Goal: Transaction & Acquisition: Purchase product/service

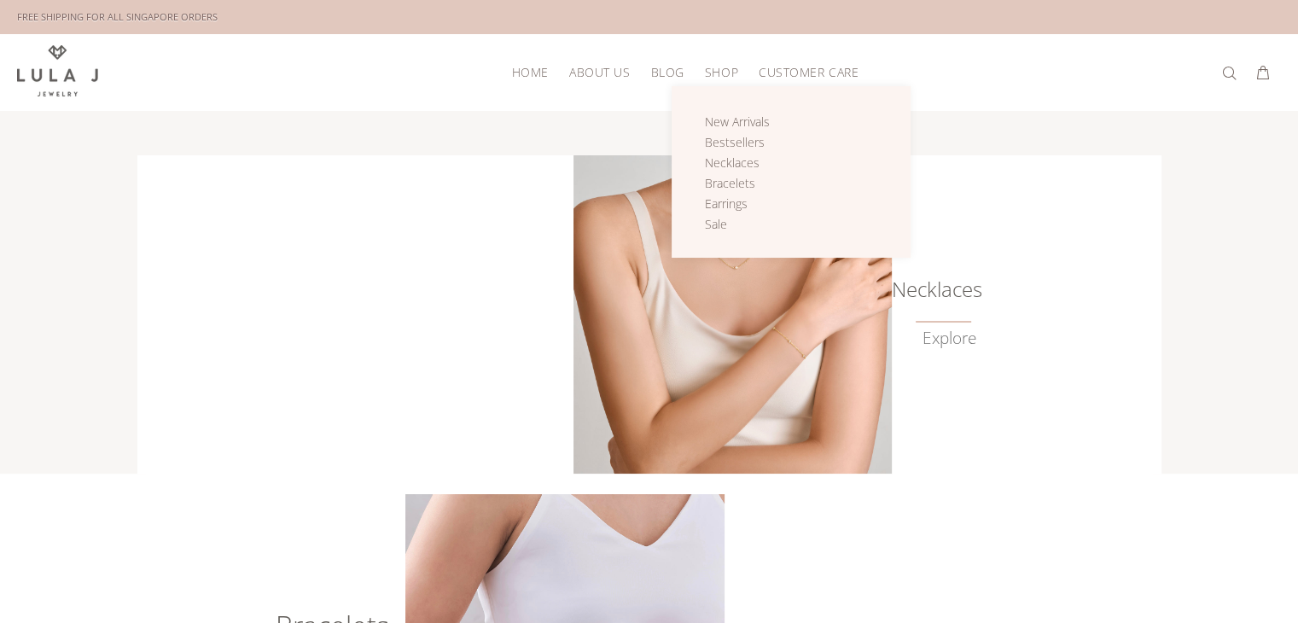
click at [714, 78] on link "Shop" at bounding box center [722, 72] width 54 height 26
click at [726, 166] on span "Necklaces" at bounding box center [732, 163] width 55 height 16
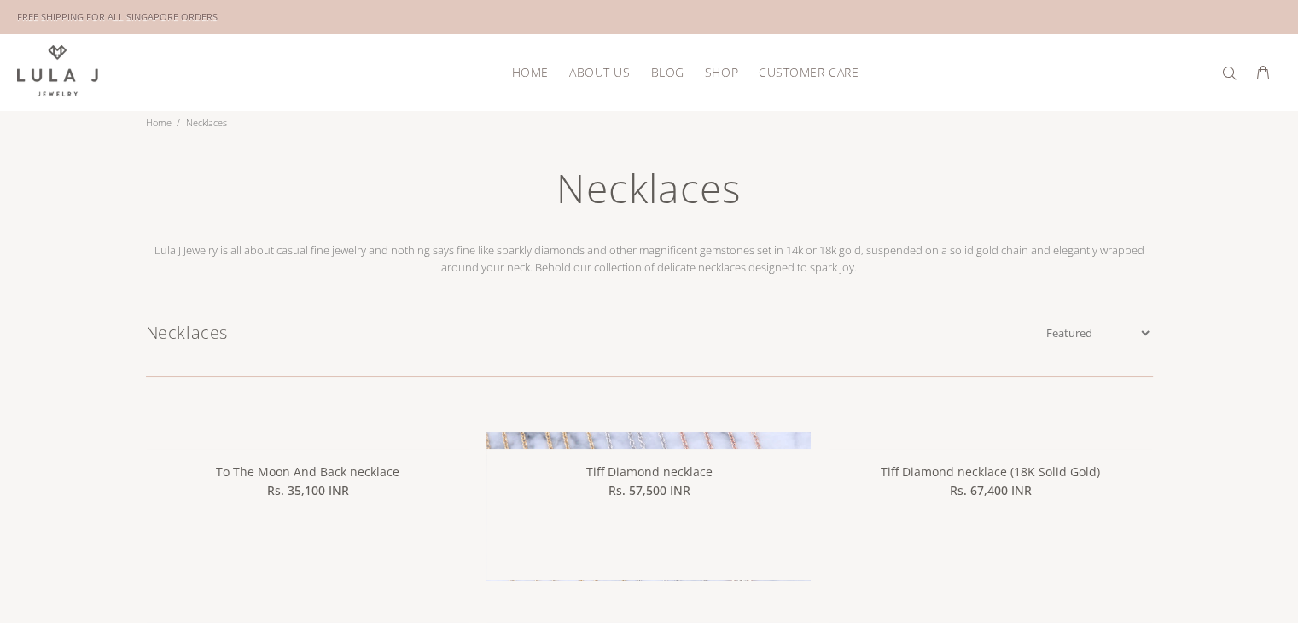
click at [635, 440] on img at bounding box center [649, 594] width 324 height 324
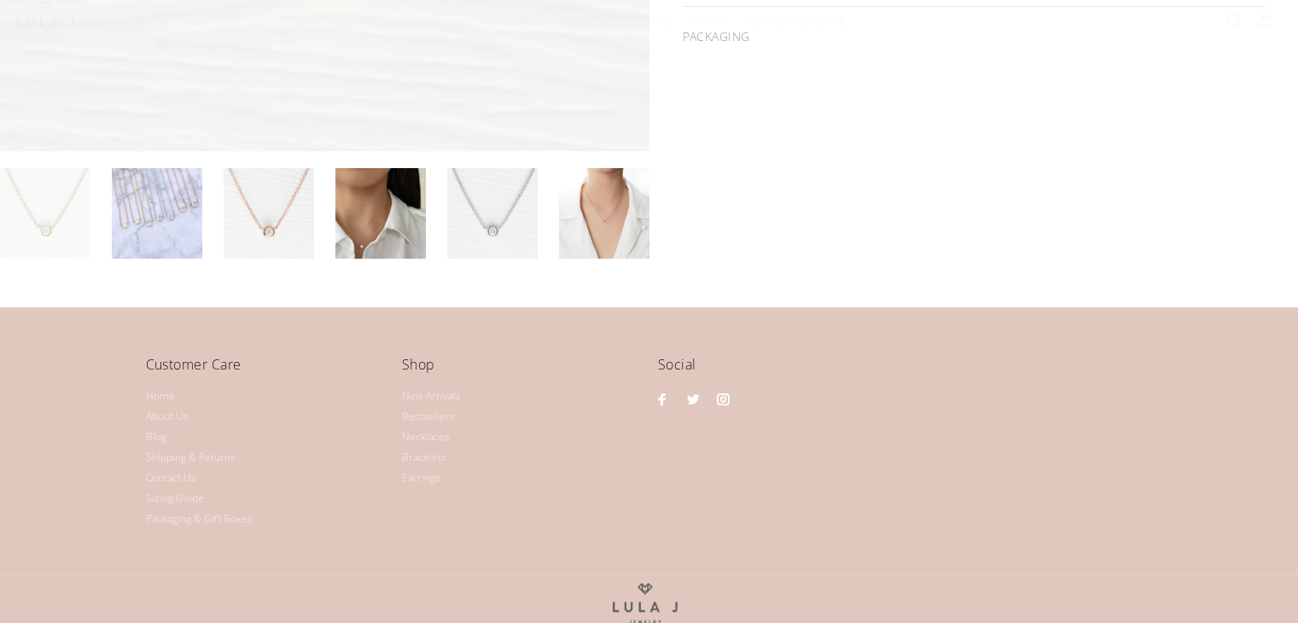
scroll to position [723, 0]
